Goal: Task Accomplishment & Management: Manage account settings

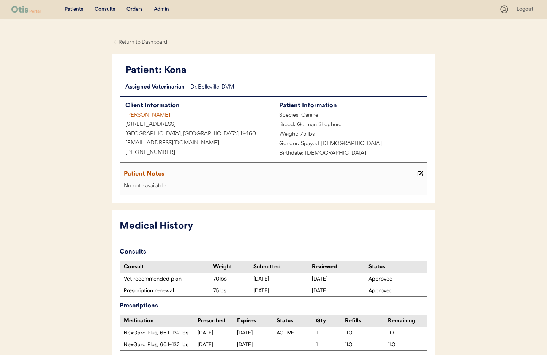
click at [163, 9] on div "Admin" at bounding box center [161, 10] width 15 height 8
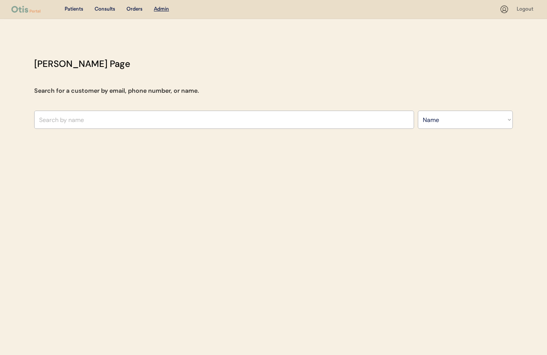
select select ""Name""
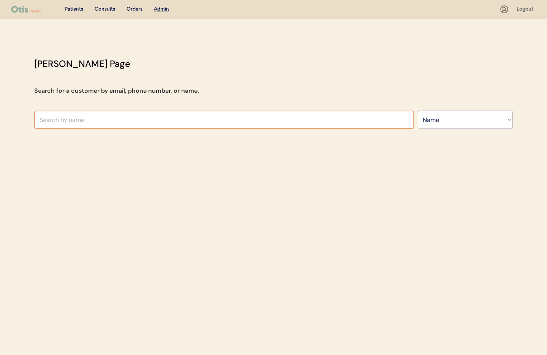
click at [133, 114] on input "text" at bounding box center [224, 120] width 380 height 18
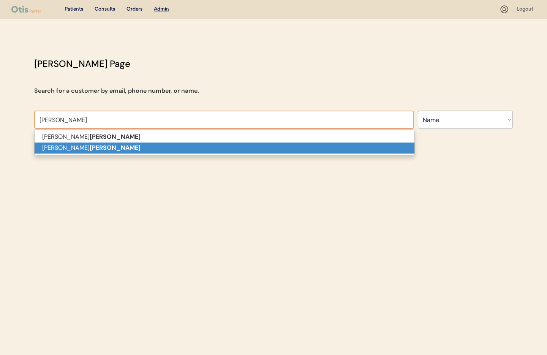
click at [90, 150] on strong "Burke" at bounding box center [115, 148] width 51 height 8
type input "Kristine Burke"
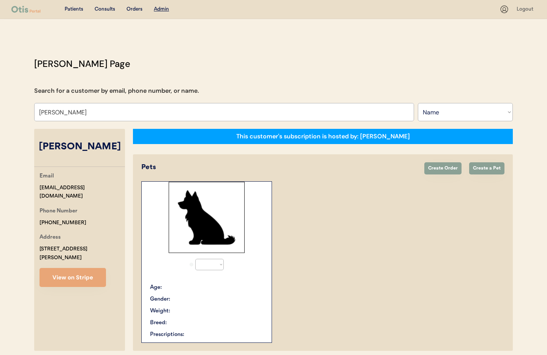
select select "true"
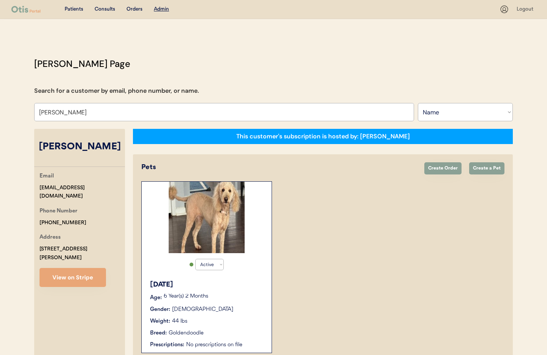
scroll to position [41, 0]
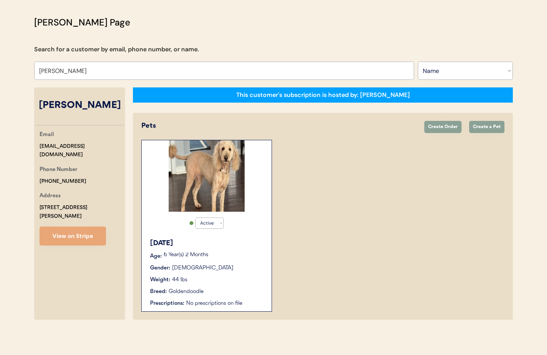
type input "Kristine Burke"
click at [232, 276] on div "Weight: 44 lbs" at bounding box center [207, 280] width 114 height 8
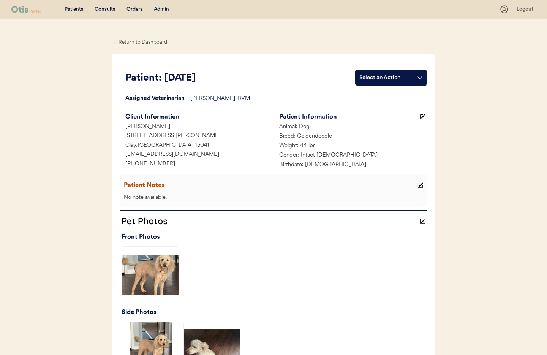
click at [421, 118] on icon at bounding box center [423, 117] width 6 height 6
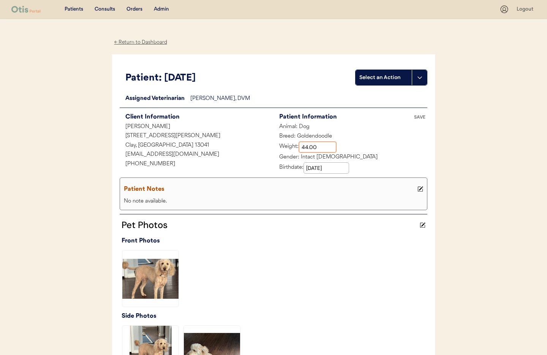
drag, startPoint x: 308, startPoint y: 148, endPoint x: 319, endPoint y: 166, distance: 21.1
click at [308, 148] on input "input" at bounding box center [318, 146] width 38 height 11
click at [313, 148] on input "input" at bounding box center [318, 146] width 38 height 11
type input "46.60"
click at [251, 191] on div "Patient Notes" at bounding box center [270, 189] width 292 height 11
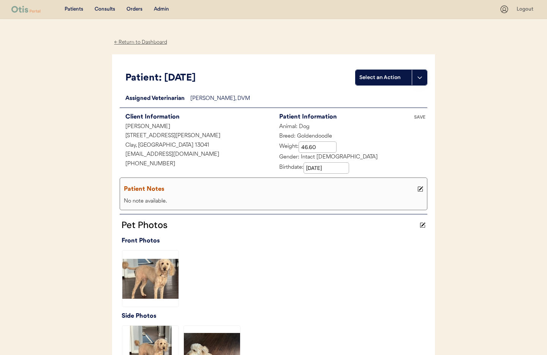
click at [240, 199] on div "No note available." at bounding box center [273, 201] width 303 height 9
click at [162, 203] on div "No note available." at bounding box center [273, 201] width 303 height 9
click at [418, 190] on icon at bounding box center [420, 189] width 6 height 6
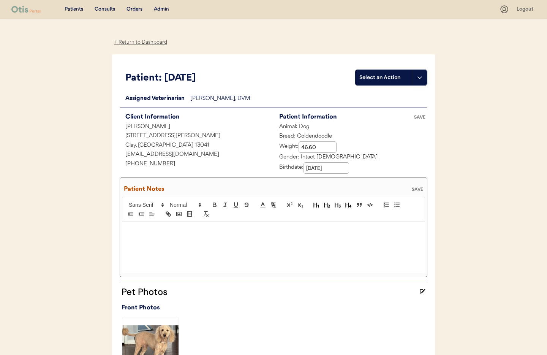
click at [152, 234] on div at bounding box center [273, 247] width 303 height 51
drag, startPoint x: 226, startPoint y: 228, endPoint x: 236, endPoint y: 232, distance: 10.8
click at [227, 228] on p "9/14/25 Owner sent text stating pt weight "46/6 lbs)" at bounding box center [274, 229] width 292 height 7
click at [242, 229] on p "9/14/25 Owner sent text stating pt weight "46.6 lbs)" at bounding box center [274, 229] width 292 height 7
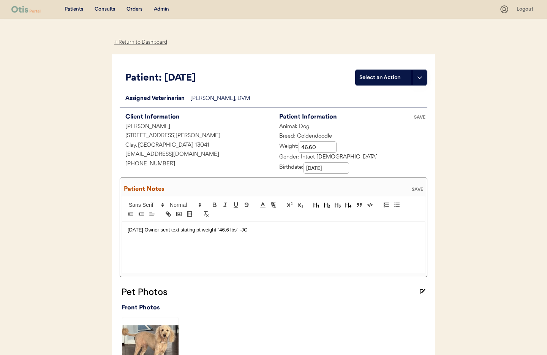
click at [243, 230] on p "9/14/25 Owner sent text stating pt weight "46.6 lbs" -JC" at bounding box center [274, 229] width 292 height 7
click at [243, 229] on p "9/14/25 Owner sent text stating pt weight "46.6 lbs" -J C" at bounding box center [274, 229] width 292 height 7
drag, startPoint x: 248, startPoint y: 230, endPoint x: 258, endPoint y: 233, distance: 10.3
click at [250, 230] on p "9/14/25 Owner sent text stating pt weight "46.6 lbs" - J C" at bounding box center [274, 229] width 292 height 7
drag, startPoint x: 127, startPoint y: 231, endPoint x: 153, endPoint y: 241, distance: 27.8
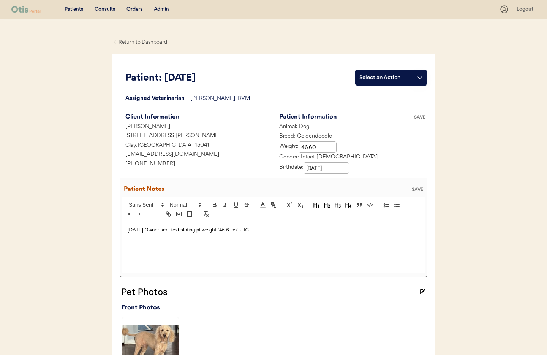
click at [128, 231] on p "9/14/25 Owner sent text stating pt weight "46.6 lbs" - JC" at bounding box center [274, 229] width 292 height 7
click at [183, 242] on div ";9/14/25 Owner sent text stating pt weight "46.6 lbs" - JC" at bounding box center [273, 247] width 303 height 51
click at [218, 230] on p ";9/14/25 Owner sent text stating pt weight "46.6 lbs" - JC" at bounding box center [274, 229] width 292 height 7
click at [417, 189] on div "SAVE" at bounding box center [417, 189] width 15 height 5
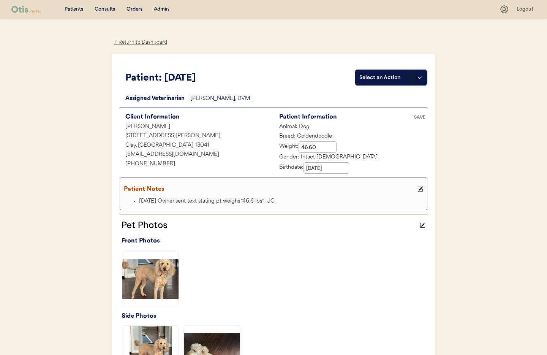
click at [164, 9] on div "Admin" at bounding box center [161, 10] width 15 height 8
click at [163, 9] on div "Admin" at bounding box center [161, 10] width 15 height 8
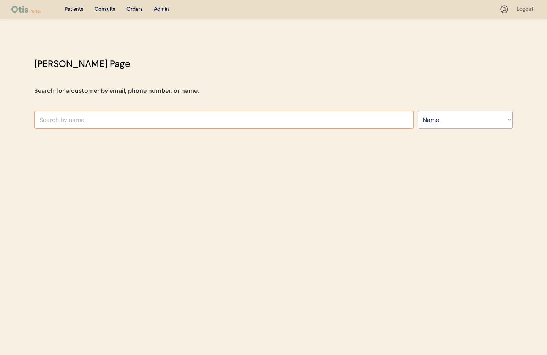
select select ""Name""
click at [138, 115] on input "text" at bounding box center [224, 120] width 380 height 18
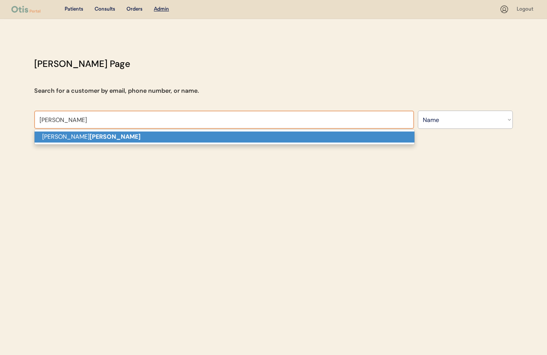
click at [127, 135] on p "Amanda Neyens" at bounding box center [225, 136] width 380 height 11
type input "Amanda Neyens"
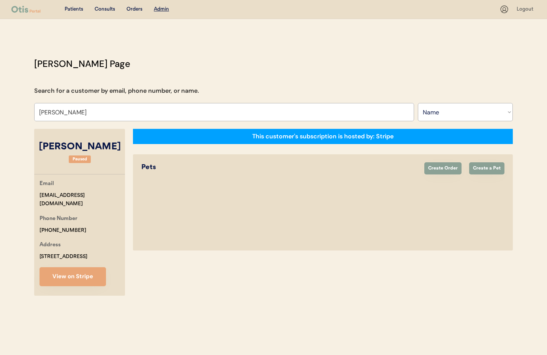
select select "true"
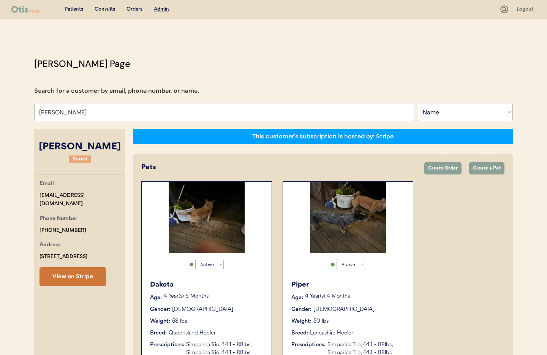
click at [78, 278] on button "View on Stripe" at bounding box center [73, 276] width 66 height 19
drag, startPoint x: 70, startPoint y: 210, endPoint x: 74, endPoint y: 207, distance: 4.8
click at [73, 214] on div "Phone Number" at bounding box center [59, 218] width 38 height 9
drag, startPoint x: 92, startPoint y: 196, endPoint x: 46, endPoint y: 194, distance: 46.0
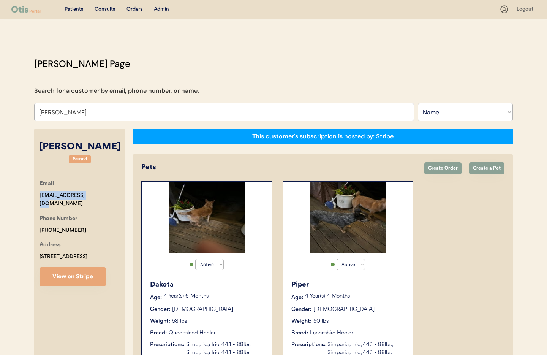
copy div "neyens64@gmail.com"
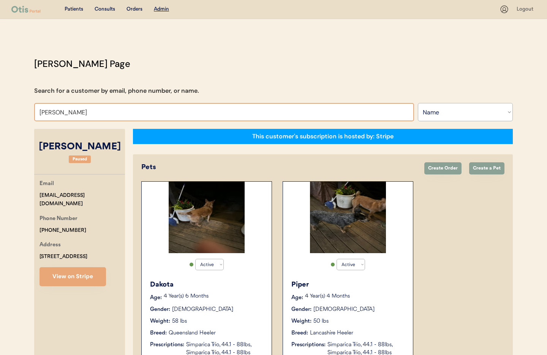
drag, startPoint x: 111, startPoint y: 118, endPoint x: 90, endPoint y: 110, distance: 22.5
click at [104, 117] on input "Amanda Neyens" at bounding box center [224, 112] width 380 height 18
drag, startPoint x: 60, startPoint y: 110, endPoint x: 1, endPoint y: 104, distance: 58.8
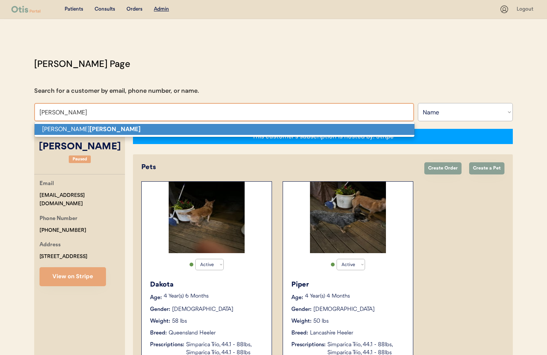
click at [90, 128] on strong "Fortino" at bounding box center [115, 129] width 51 height 8
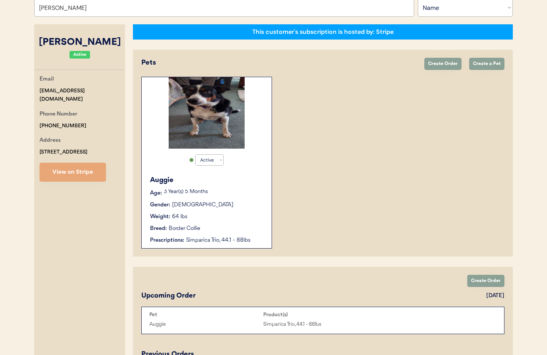
type input "[PERSON_NAME]"
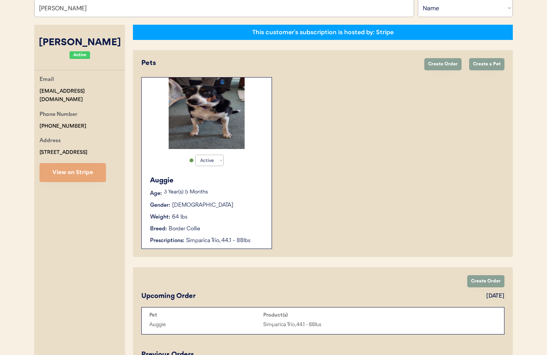
click at [227, 192] on p "3 Year(s) 5 Months" at bounding box center [214, 192] width 100 height 5
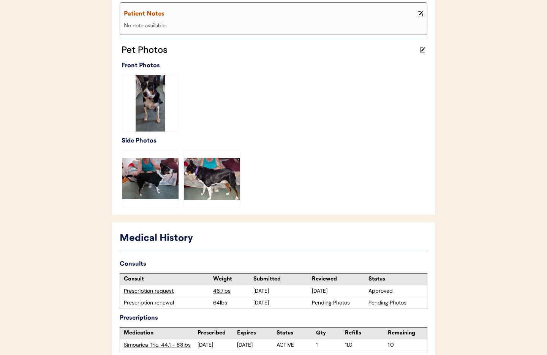
scroll to position [213, 0]
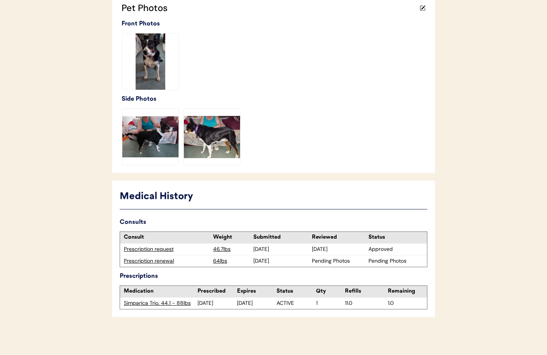
click at [145, 262] on div "Prescription renewal" at bounding box center [166, 261] width 85 height 8
